Goal: Task Accomplishment & Management: Use online tool/utility

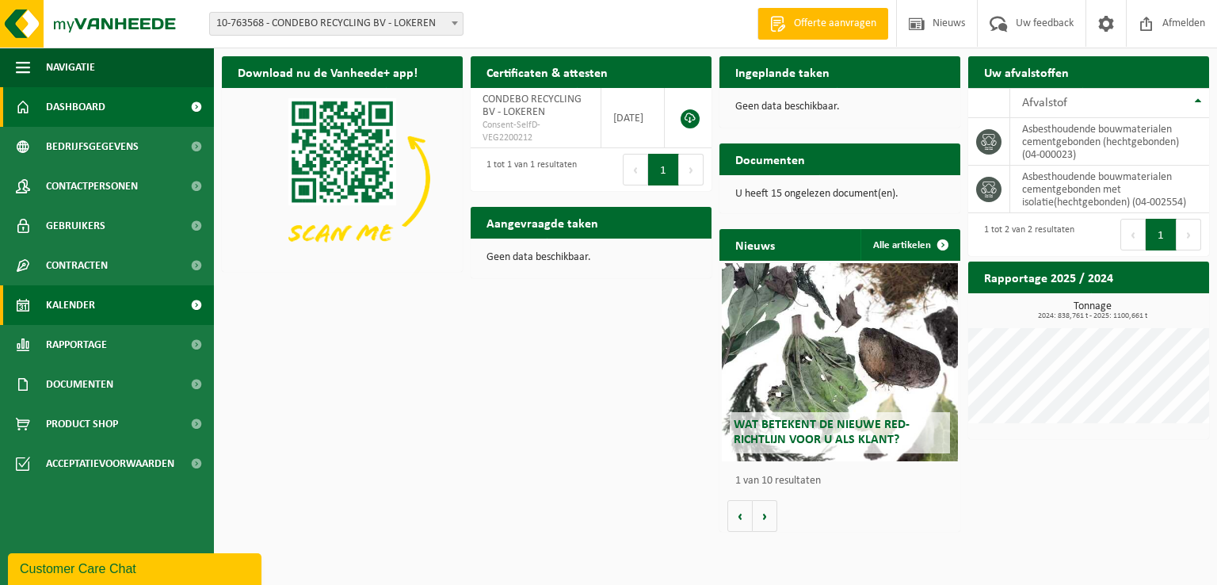
click at [79, 299] on span "Kalender" at bounding box center [70, 305] width 49 height 40
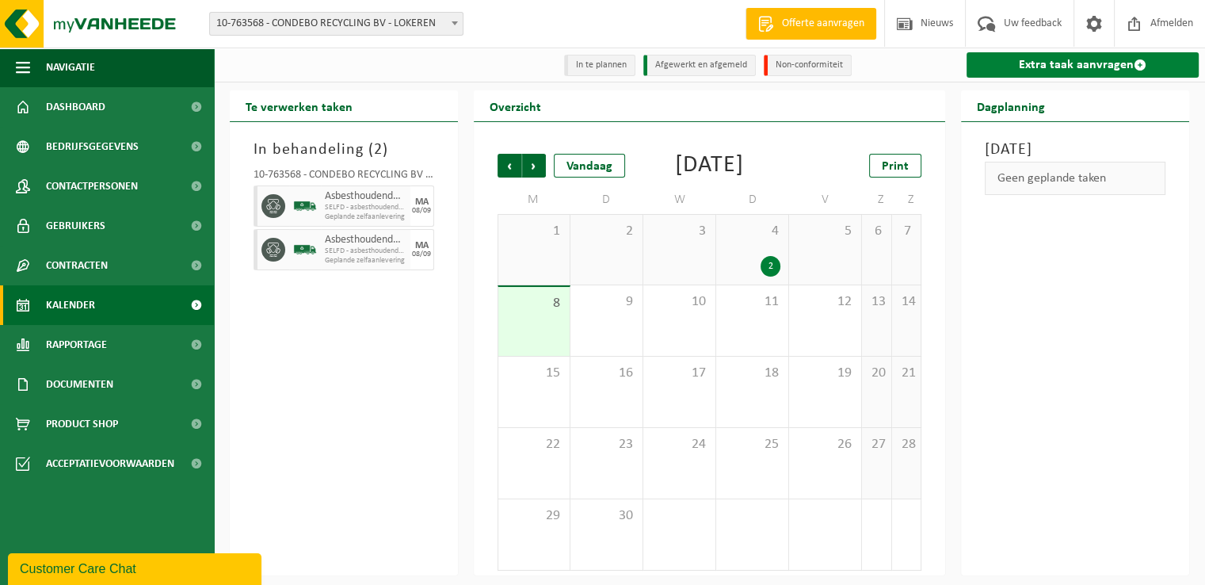
click at [1093, 67] on link "Extra taak aanvragen" at bounding box center [1083, 64] width 232 height 25
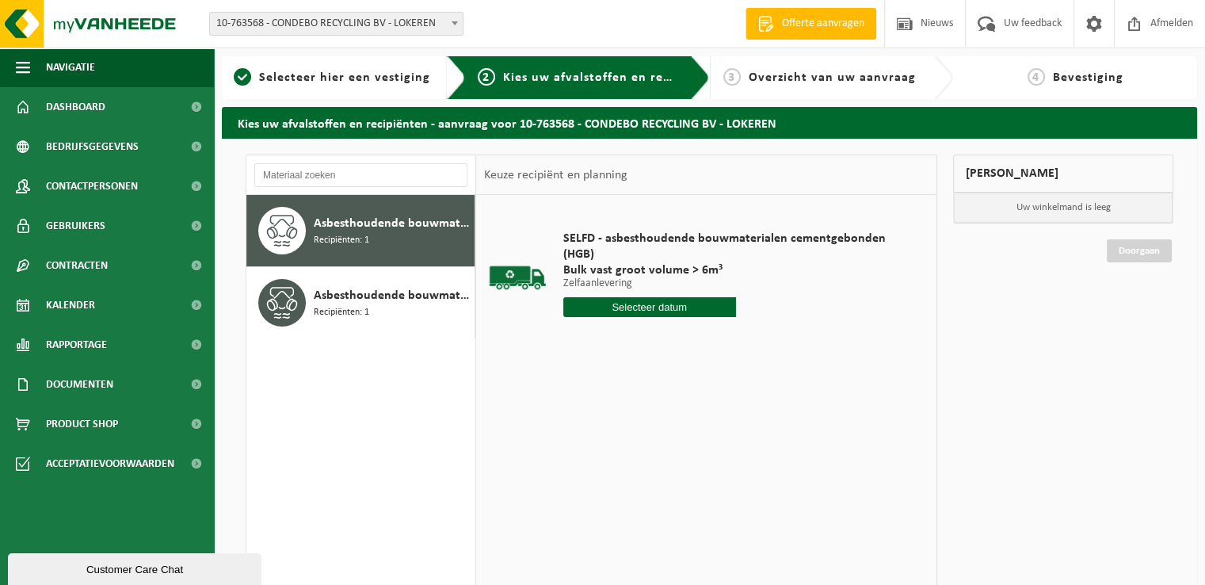
click at [653, 307] on input "text" at bounding box center [649, 307] width 173 height 20
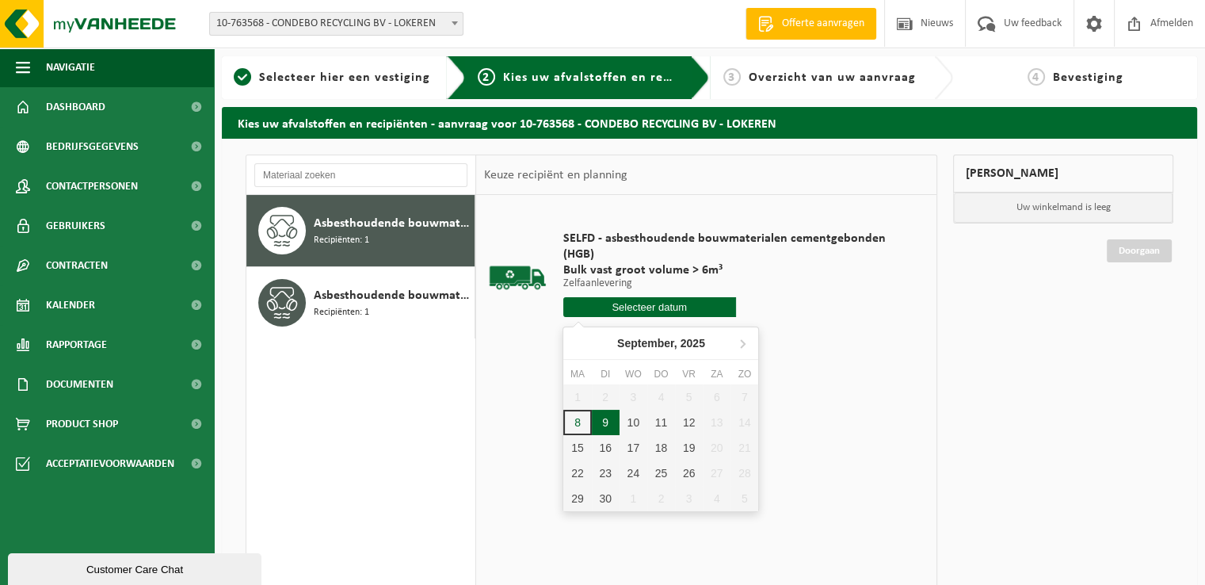
click at [601, 421] on div "9" at bounding box center [606, 422] width 28 height 25
type input "Van 2025-09-09"
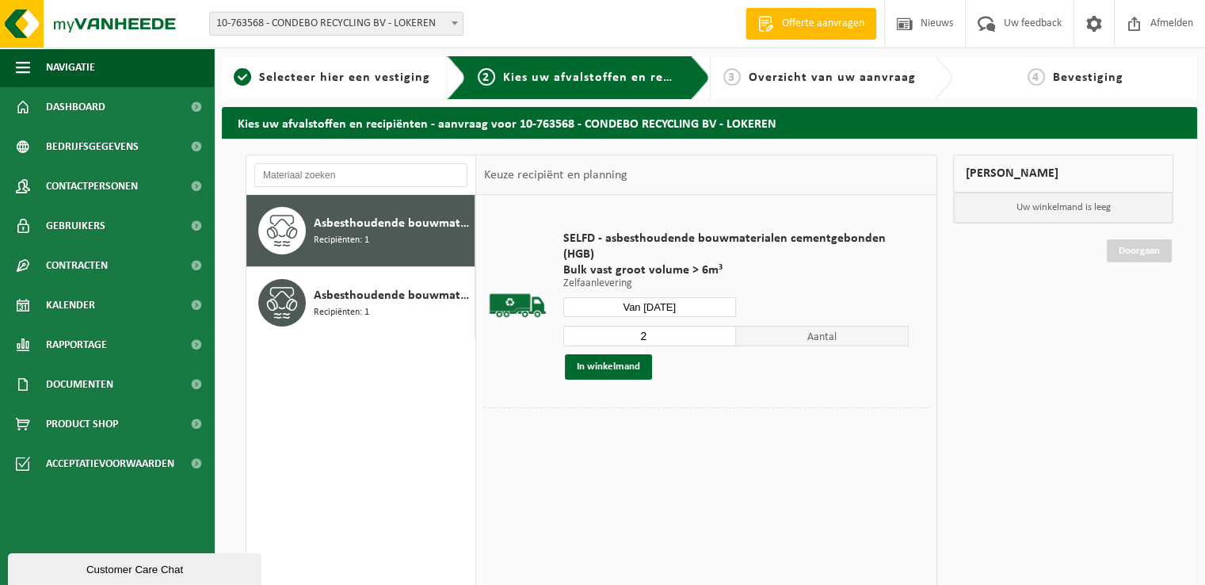
type input "2"
click at [725, 330] on input "2" at bounding box center [649, 336] width 173 height 21
click at [610, 365] on button "In winkelmand" at bounding box center [608, 366] width 87 height 25
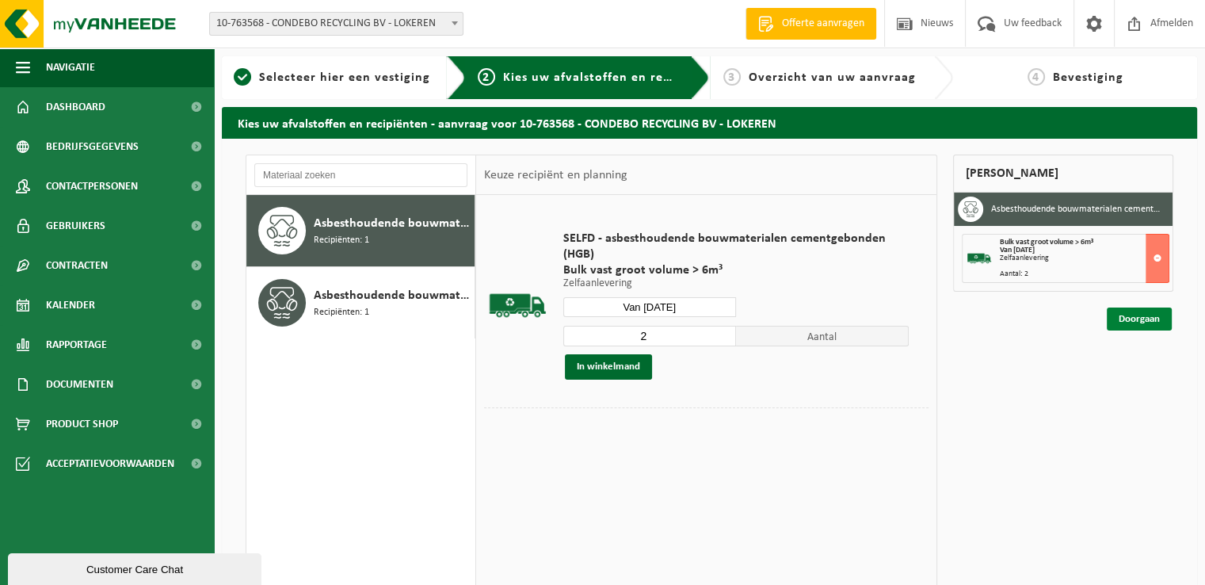
click at [1140, 315] on link "Doorgaan" at bounding box center [1139, 318] width 65 height 23
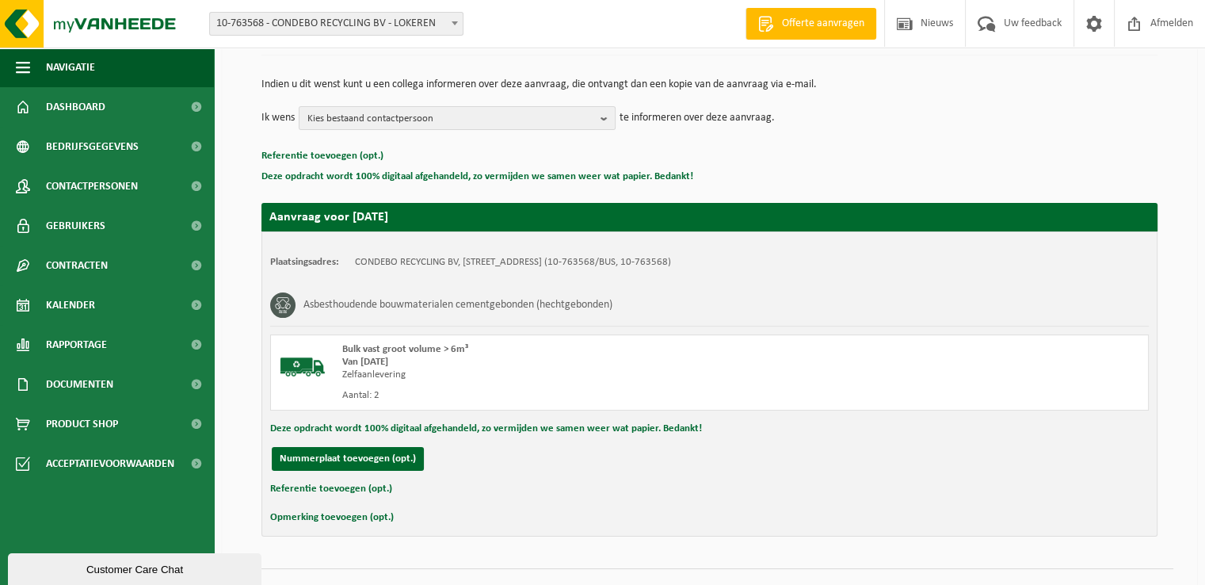
scroll to position [174, 0]
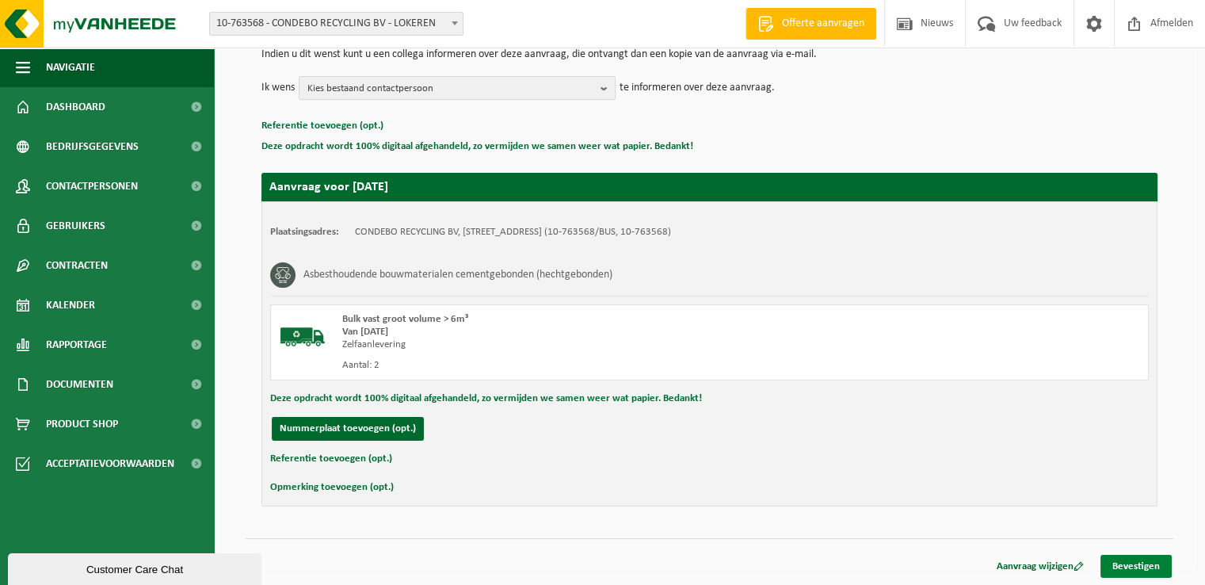
click at [1118, 558] on link "Bevestigen" at bounding box center [1136, 566] width 71 height 23
